Goal: Task Accomplishment & Management: Manage account settings

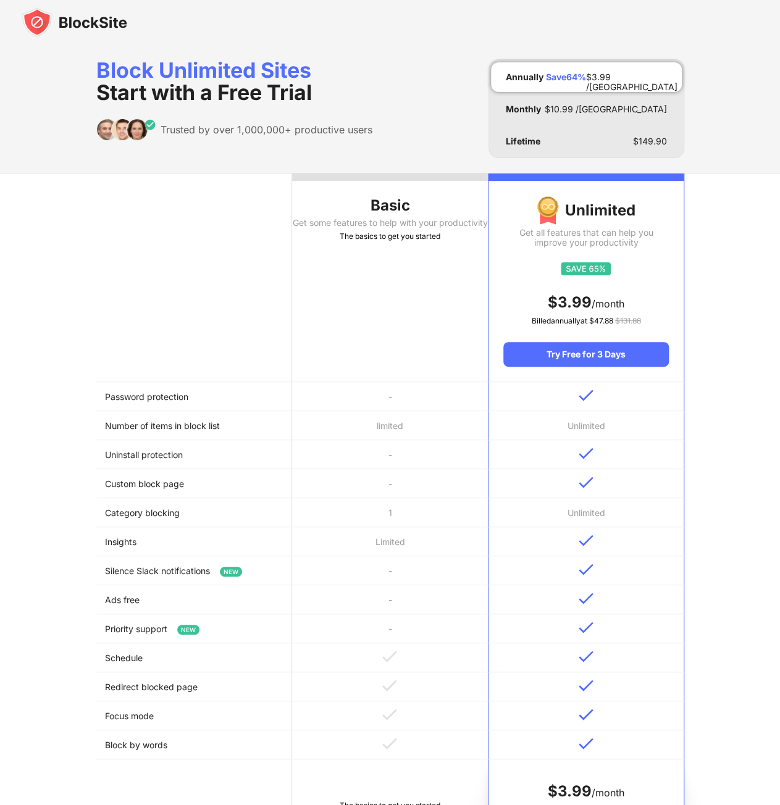
drag, startPoint x: 128, startPoint y: 530, endPoint x: 201, endPoint y: 128, distance: 408.6
click at [72, 23] on img at bounding box center [74, 22] width 105 height 30
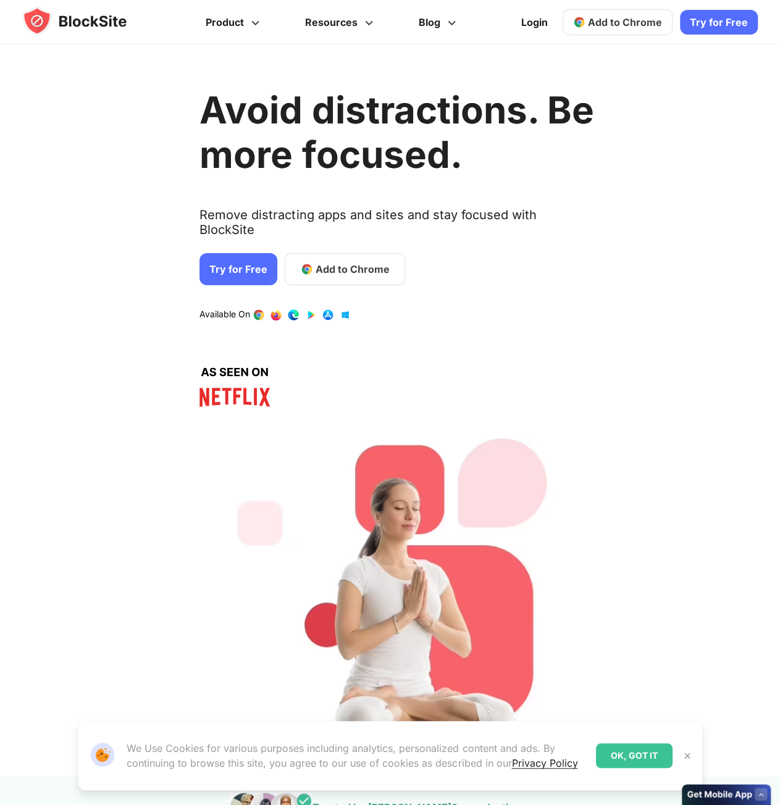
click at [620, 28] on div "Reveal My Distractions" at bounding box center [666, 39] width 152 height 32
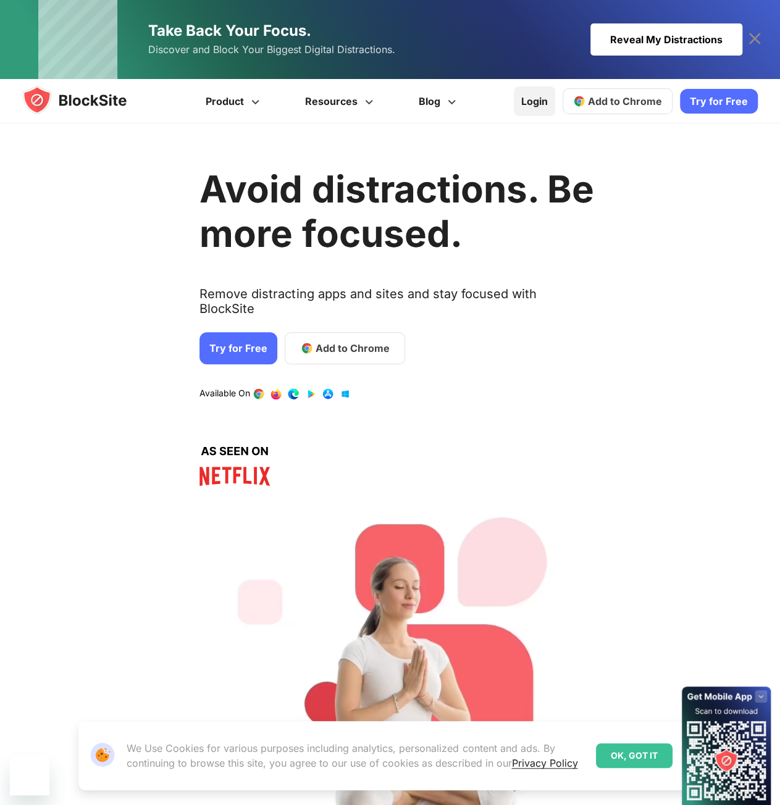
click at [533, 107] on link "Login" at bounding box center [534, 101] width 41 height 30
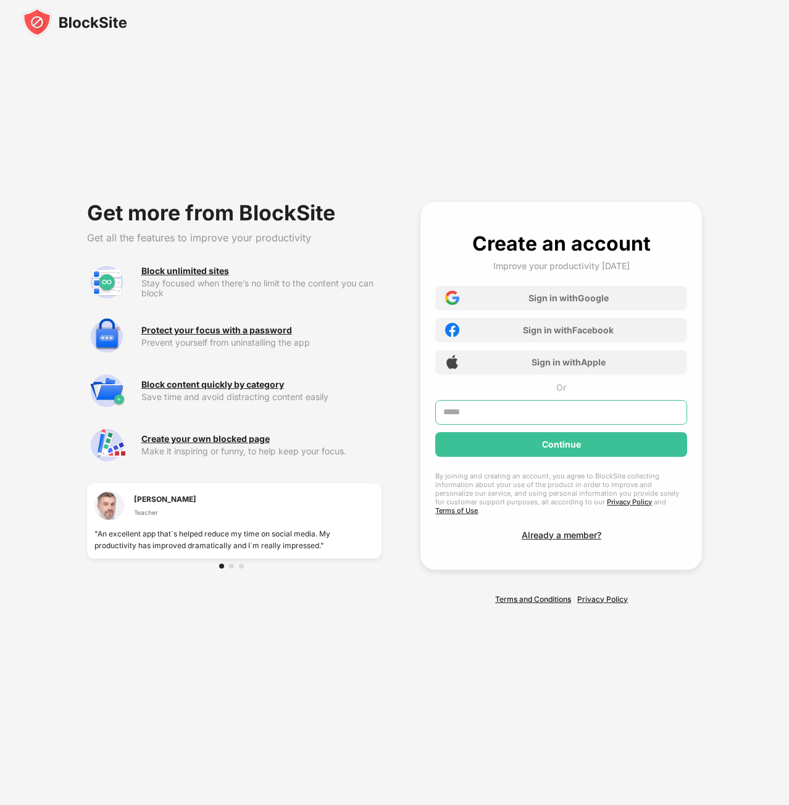
click at [518, 416] on input "text" at bounding box center [561, 412] width 252 height 25
click at [547, 416] on input "text" at bounding box center [561, 412] width 252 height 25
click at [577, 305] on div "Sign in with Google" at bounding box center [561, 298] width 252 height 25
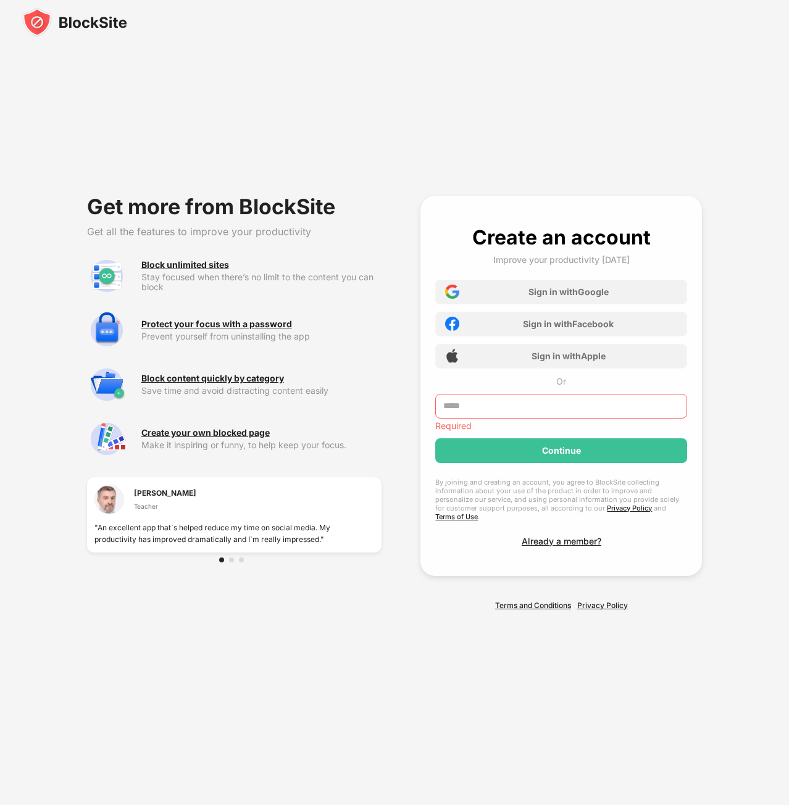
click at [454, 413] on input "text" at bounding box center [561, 406] width 252 height 25
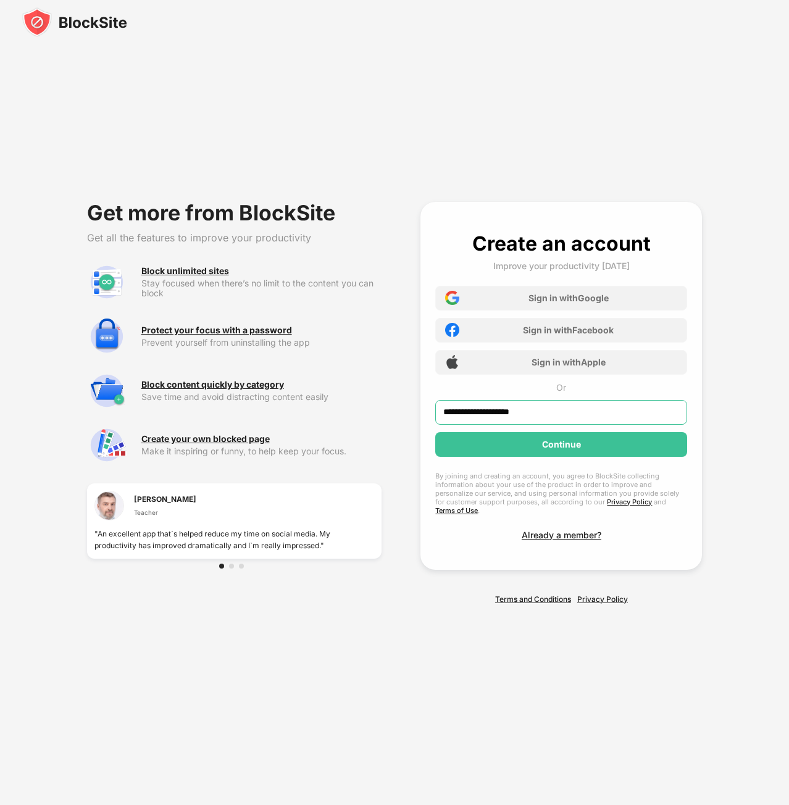
type input "**********"
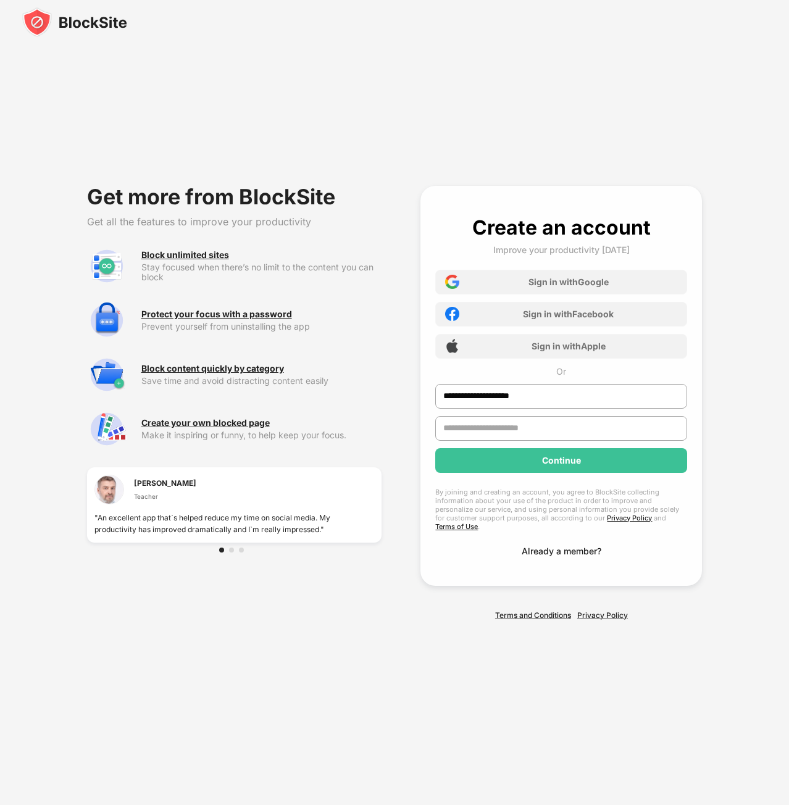
click at [543, 549] on div "Already a member?" at bounding box center [562, 551] width 80 height 10
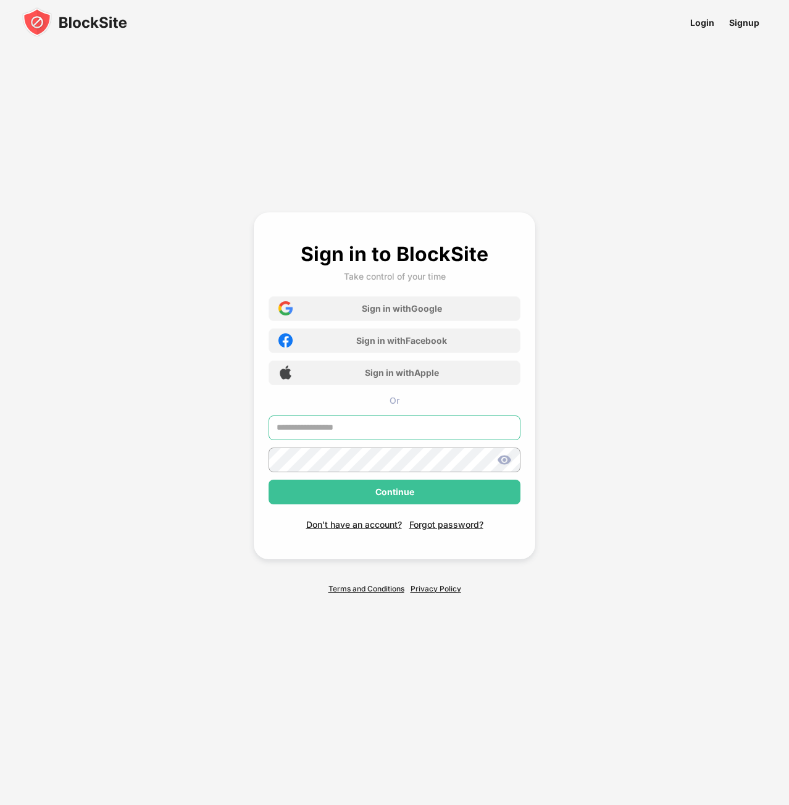
type input "**********"
click at [349, 503] on div "Continue" at bounding box center [395, 492] width 252 height 25
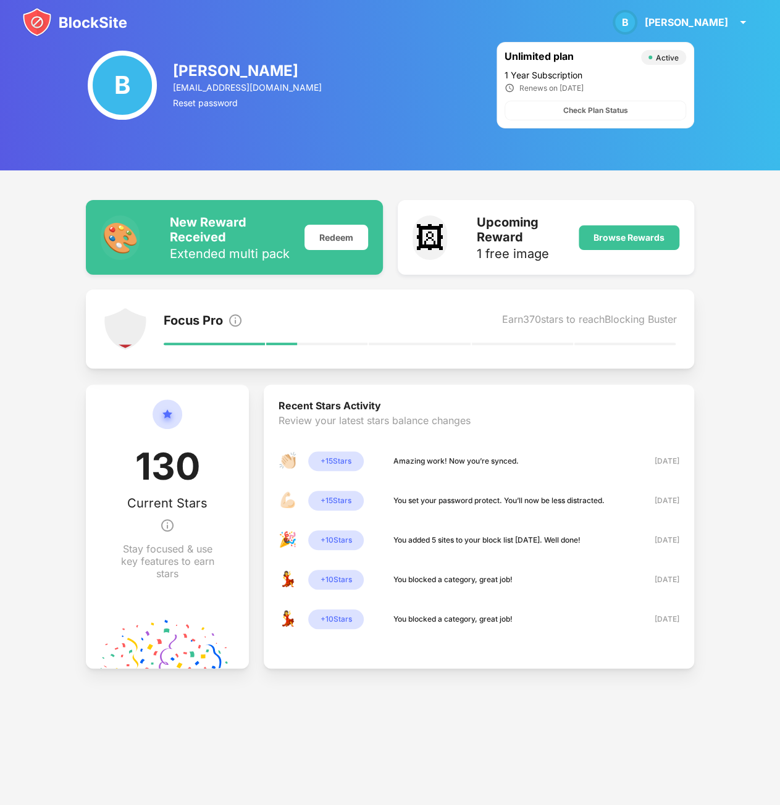
drag, startPoint x: 538, startPoint y: 86, endPoint x: 621, endPoint y: 88, distance: 82.8
click at [621, 88] on div "Renews on 20/04/2026" at bounding box center [595, 88] width 182 height 10
click at [622, 88] on div "Renews on 20/04/2026" at bounding box center [595, 88] width 182 height 10
click at [717, 27] on div "Brian" at bounding box center [686, 22] width 83 height 12
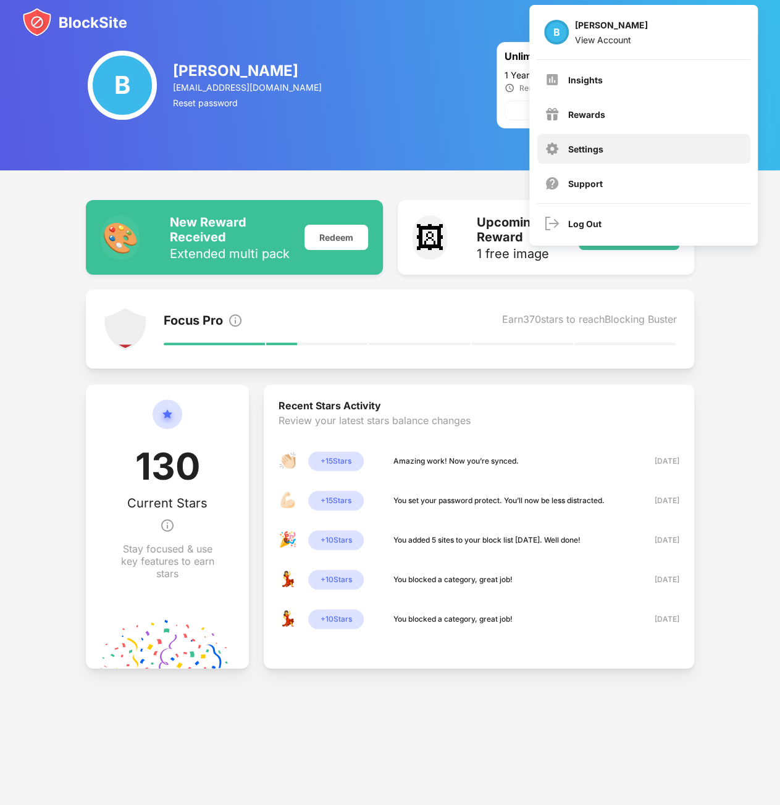
click at [593, 159] on div "Settings" at bounding box center [643, 149] width 213 height 30
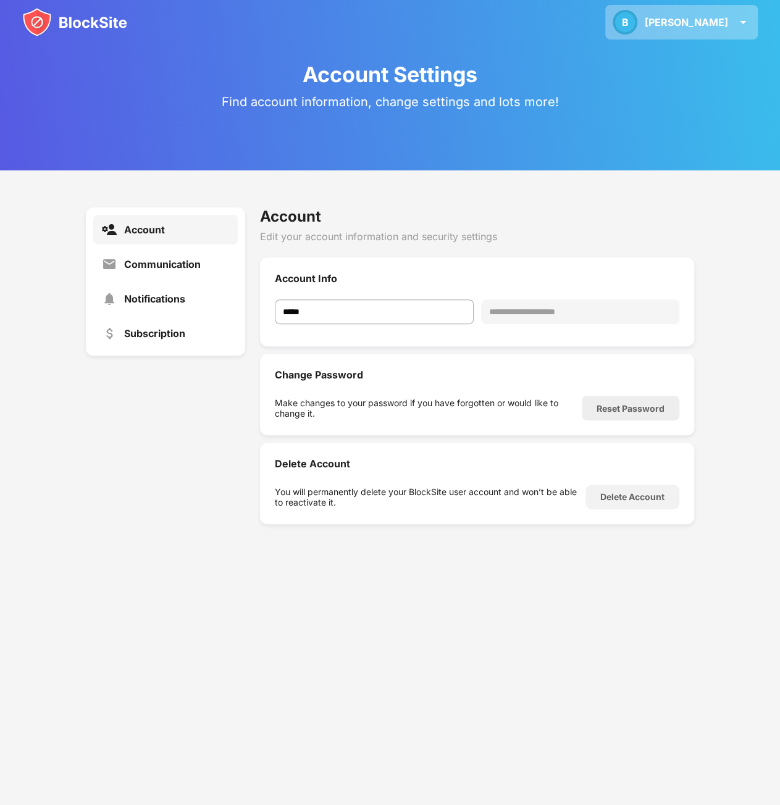
click at [703, 28] on div "B Brian B Brian View Account Insights Rewards Settings Support Log Out" at bounding box center [681, 22] width 153 height 35
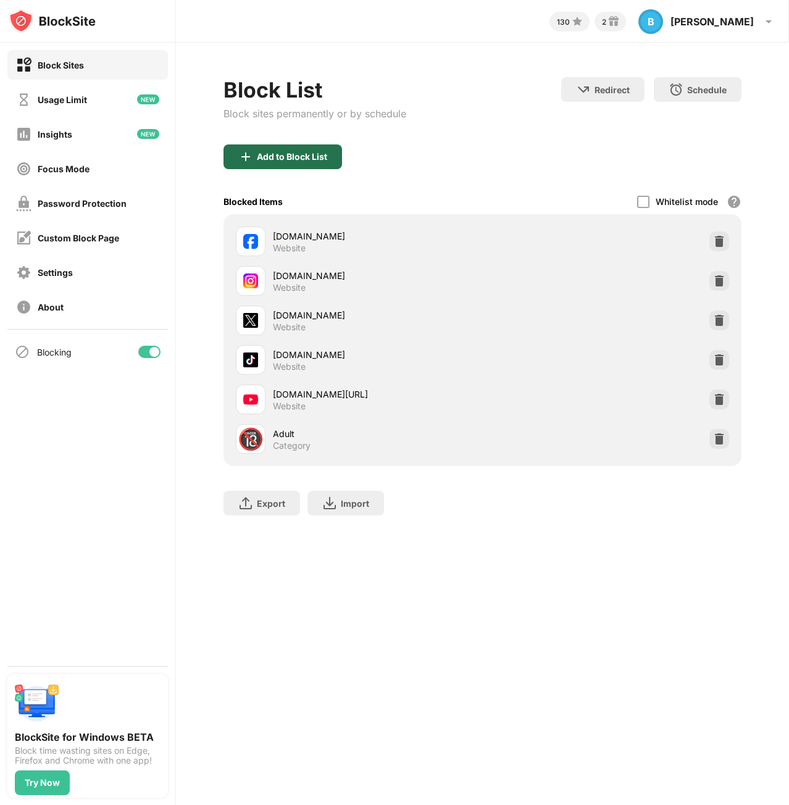
click at [298, 156] on div "Add to Block List" at bounding box center [292, 157] width 70 height 10
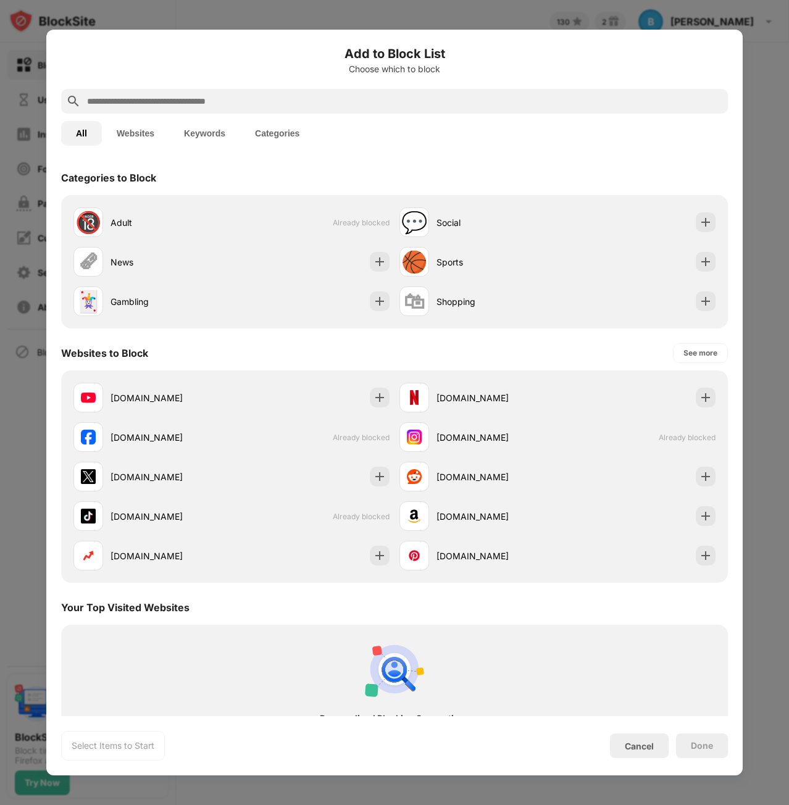
click at [201, 98] on input "text" at bounding box center [404, 101] width 637 height 15
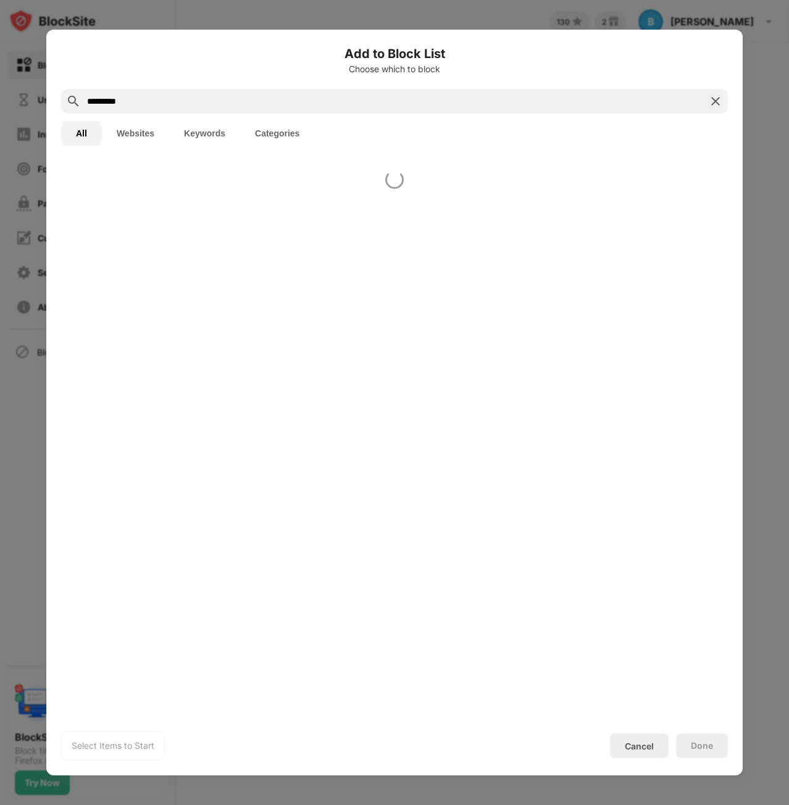
type input "*********"
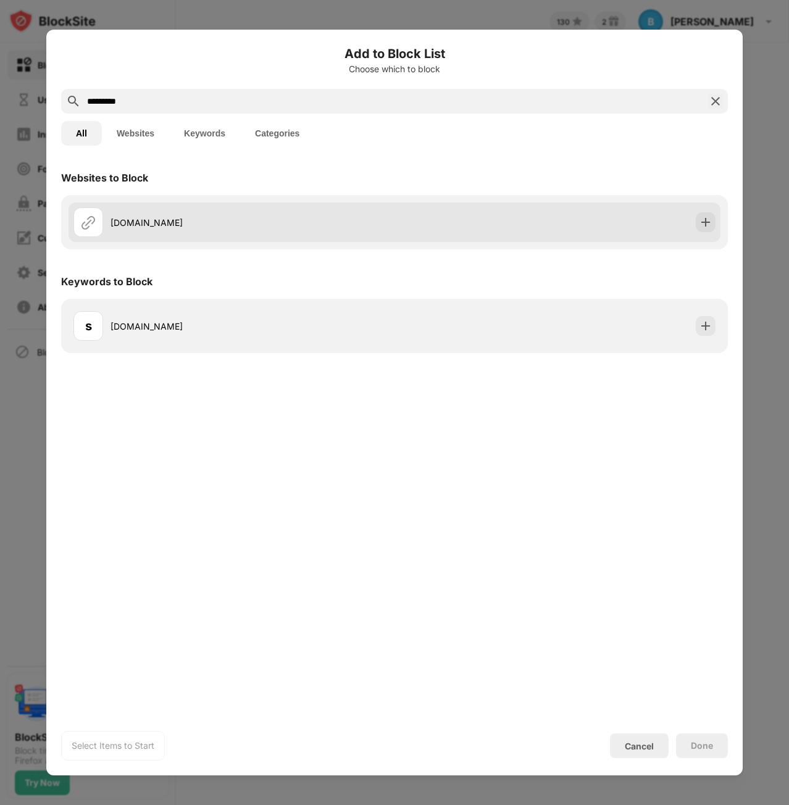
click at [653, 220] on div "[DOMAIN_NAME]" at bounding box center [395, 223] width 652 height 40
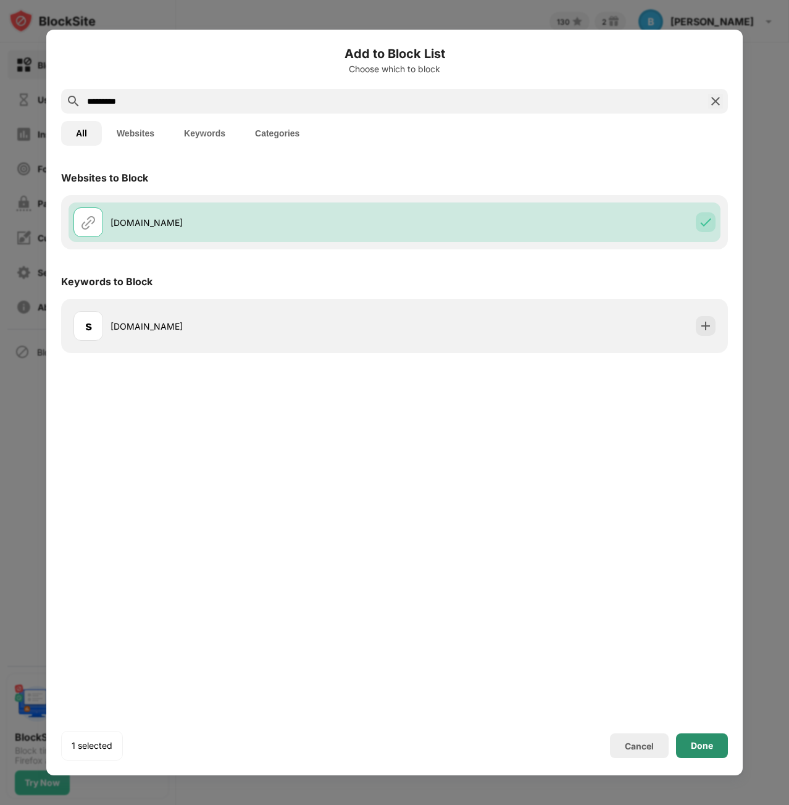
click at [710, 750] on div "Done" at bounding box center [702, 746] width 22 height 10
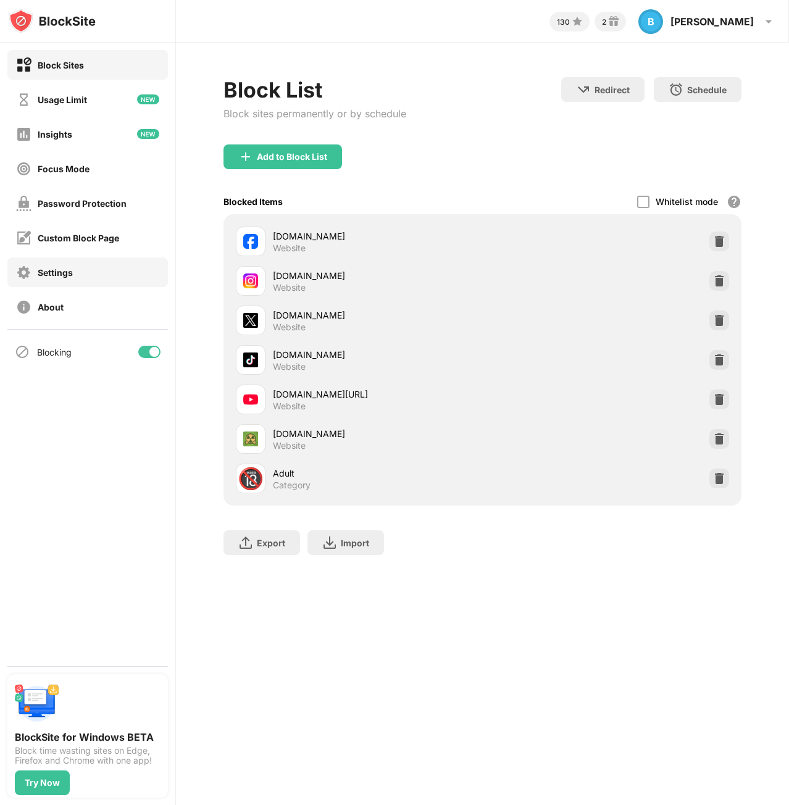
click at [48, 270] on div "Settings" at bounding box center [55, 272] width 35 height 10
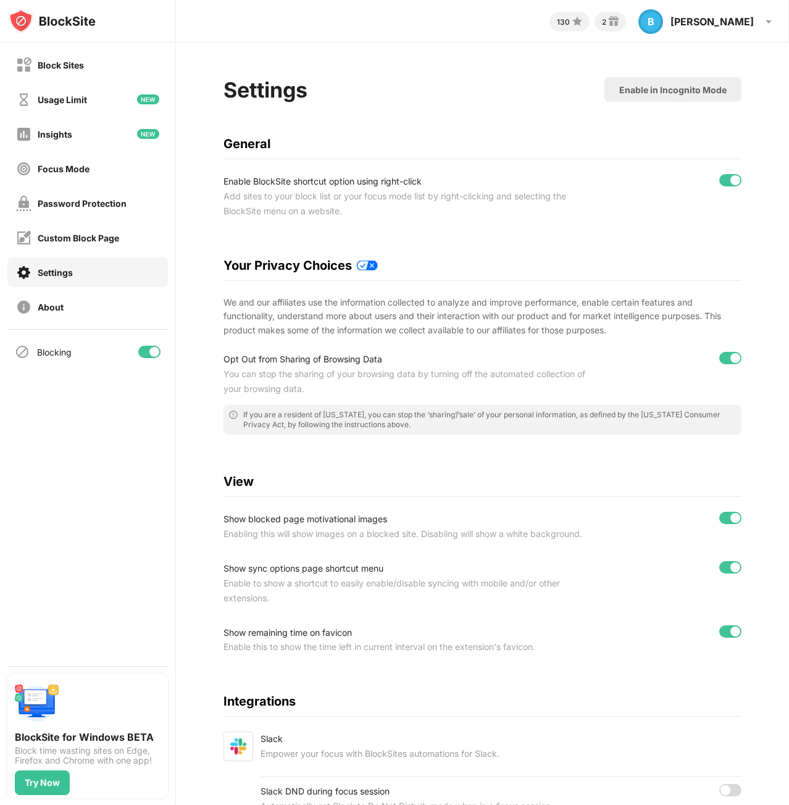
drag, startPoint x: 291, startPoint y: 207, endPoint x: 272, endPoint y: 201, distance: 20.1
click at [272, 201] on div "Add sites to your block list or your focus mode list by right-clicking and sele…" at bounding box center [405, 204] width 363 height 30
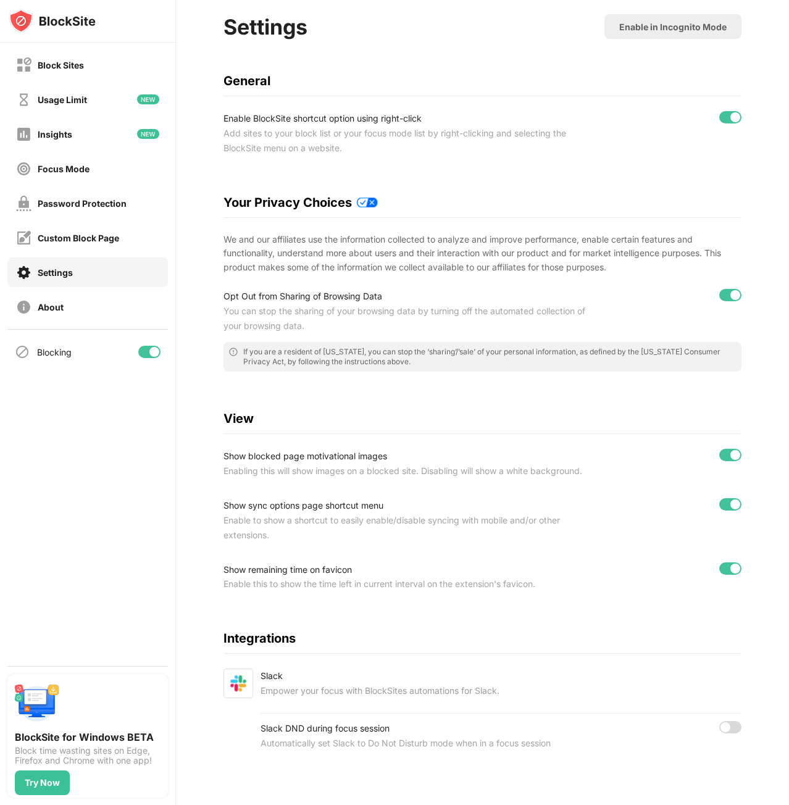
scroll to position [87, 0]
click at [81, 543] on div "Block Sites Usage Limit Insights Focus Mode Password Protection Custom Block Pa…" at bounding box center [87, 355] width 175 height 624
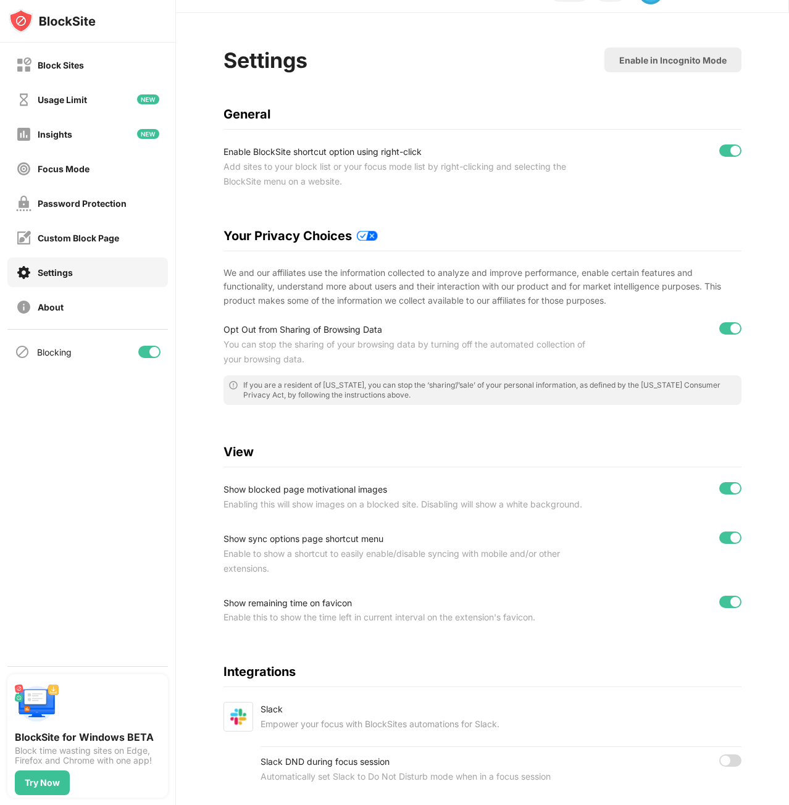
scroll to position [0, 0]
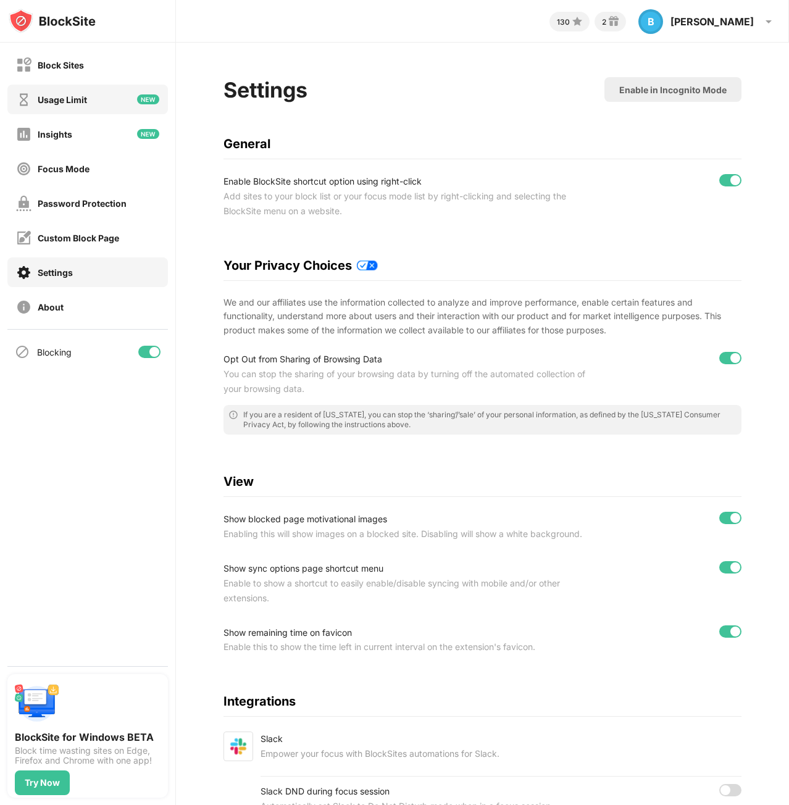
click at [93, 91] on div "Usage Limit" at bounding box center [87, 100] width 161 height 30
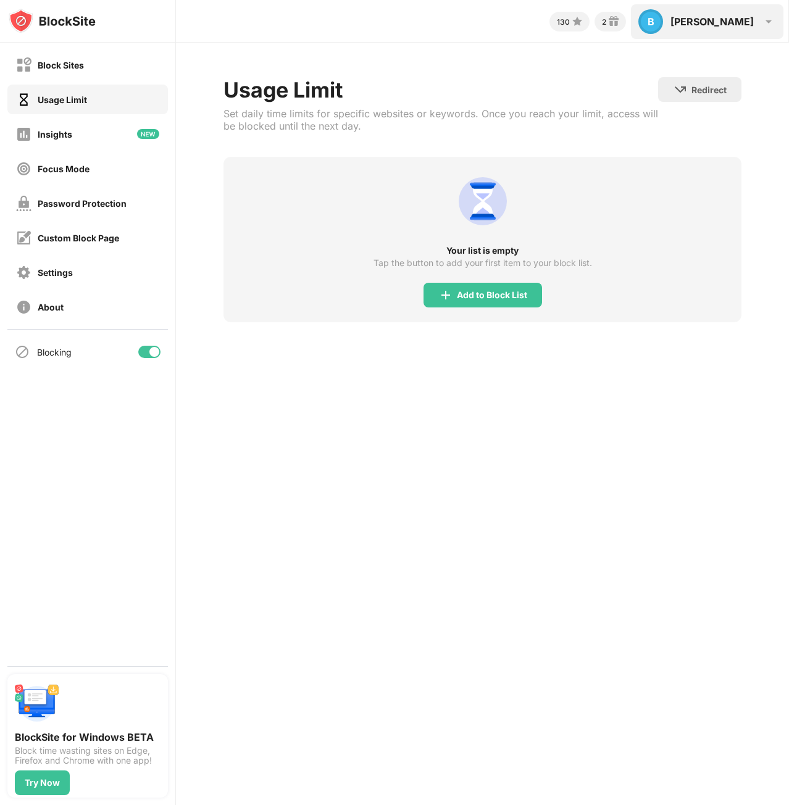
click at [716, 34] on div "B Brian B Brian View Account Insights Rewards Settings Support Log Out" at bounding box center [707, 21] width 153 height 35
